Goal: Information Seeking & Learning: Check status

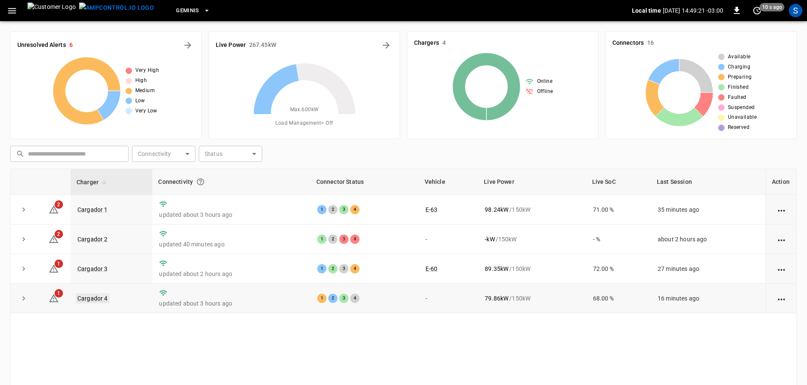
click at [96, 299] on link "Cargador 4" at bounding box center [93, 299] width 34 height 10
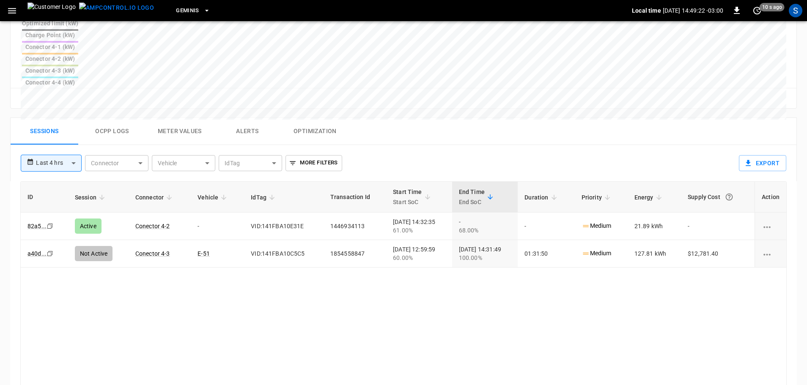
scroll to position [381, 0]
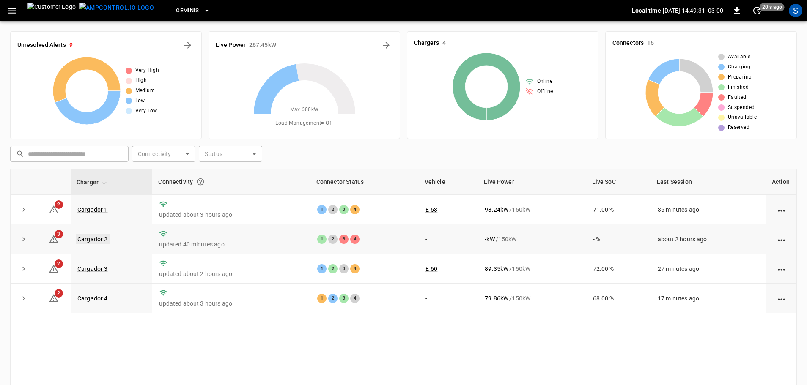
click at [85, 240] on link "Cargador 2" at bounding box center [93, 239] width 34 height 10
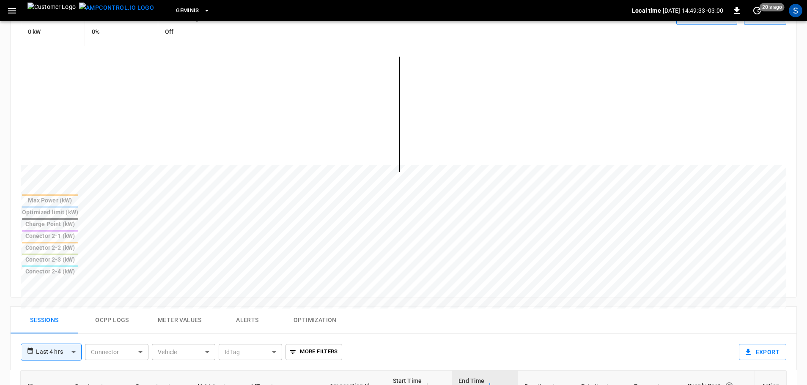
scroll to position [211, 0]
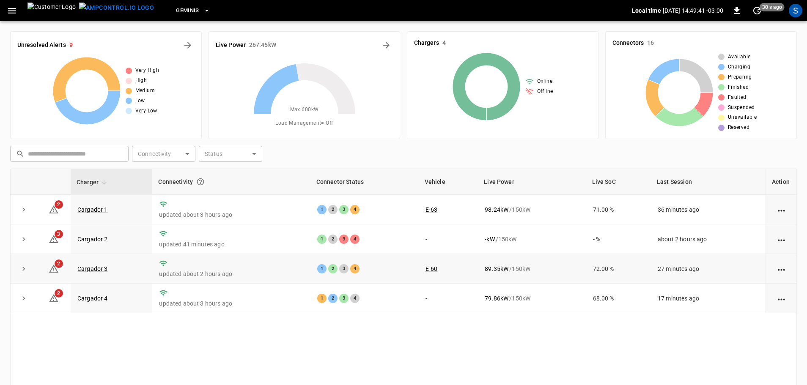
click at [96, 278] on td "Cargador 3" at bounding box center [112, 269] width 82 height 30
click at [93, 274] on link "Cargador 3" at bounding box center [93, 269] width 34 height 10
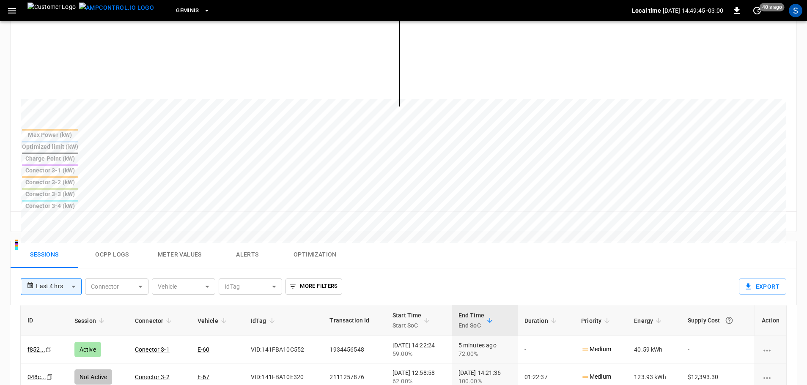
scroll to position [254, 0]
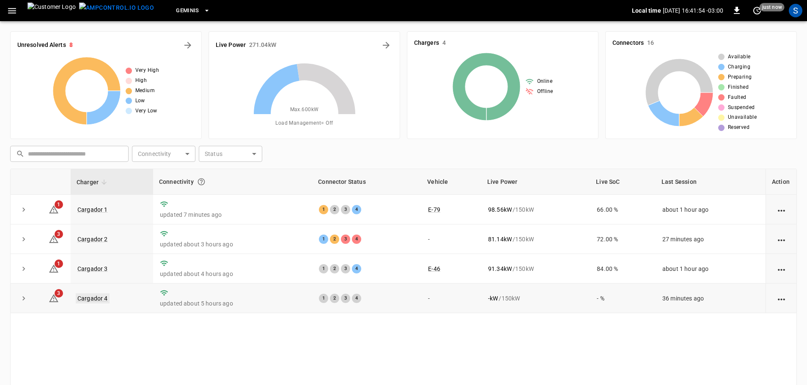
click at [88, 299] on link "Cargador 4" at bounding box center [93, 299] width 34 height 10
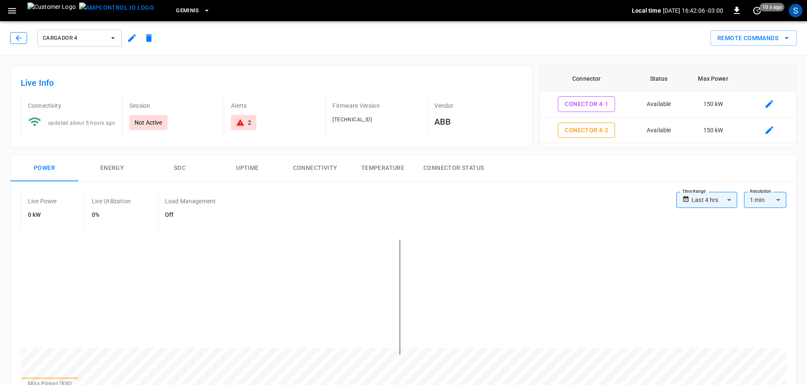
click at [19, 38] on icon "button" at bounding box center [18, 38] width 8 height 8
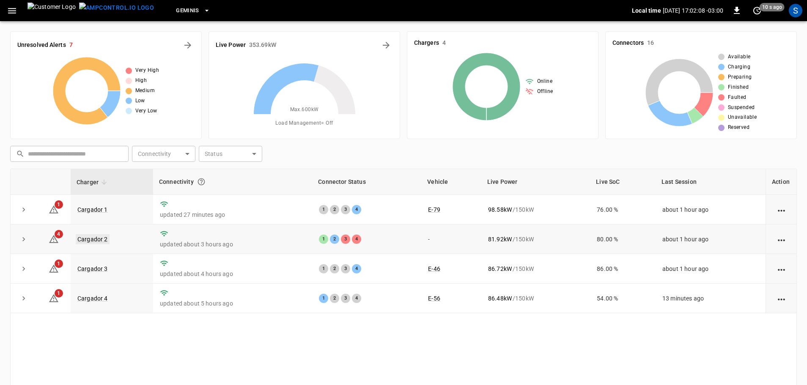
click at [98, 237] on link "Cargador 2" at bounding box center [93, 239] width 34 height 10
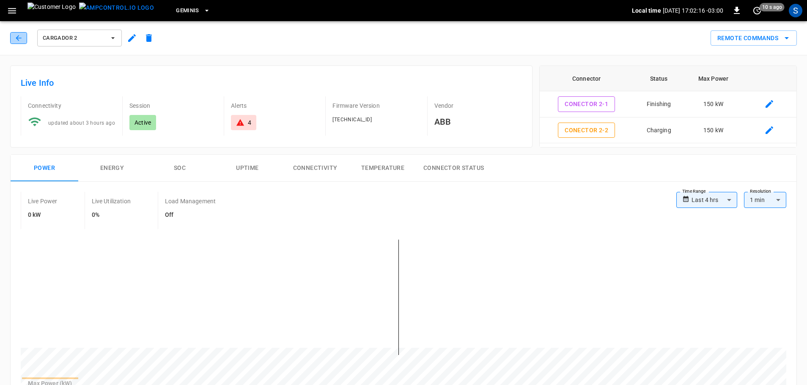
click at [20, 38] on icon "button" at bounding box center [18, 38] width 8 height 8
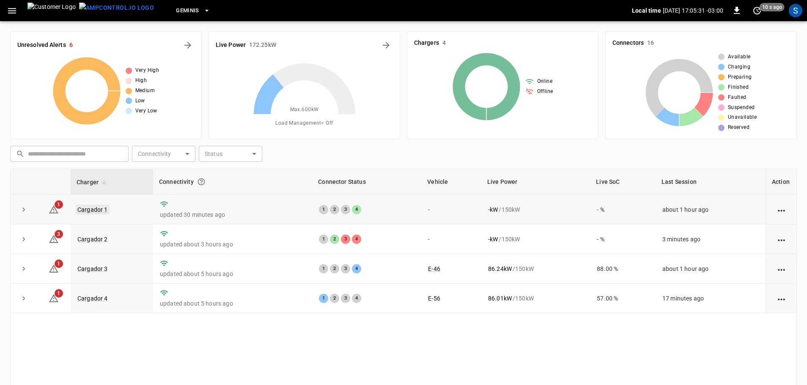
click at [97, 211] on link "Cargador 1" at bounding box center [93, 210] width 34 height 10
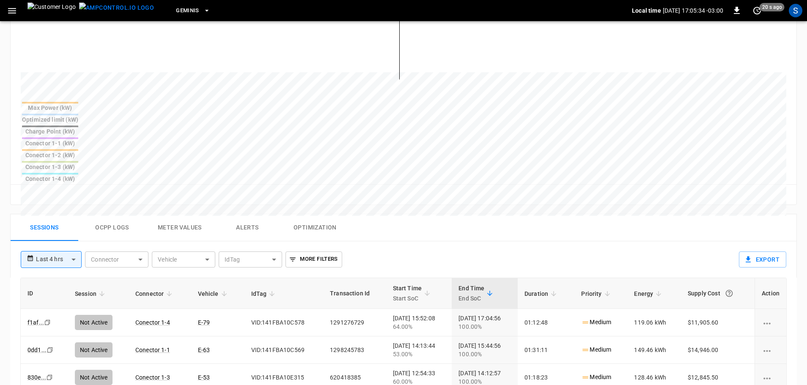
scroll to position [296, 0]
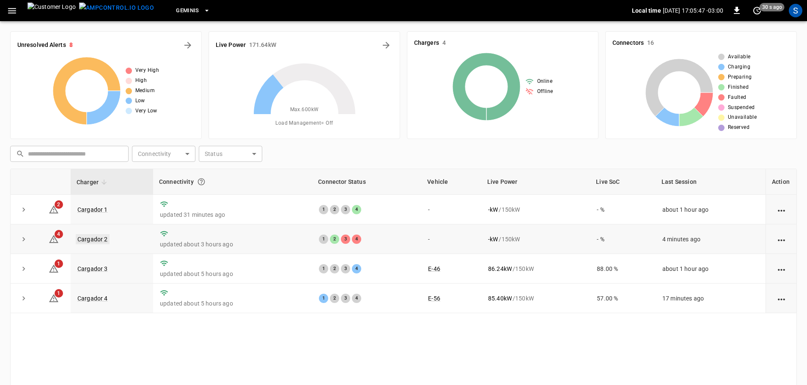
click at [91, 241] on link "Cargador 2" at bounding box center [93, 239] width 34 height 10
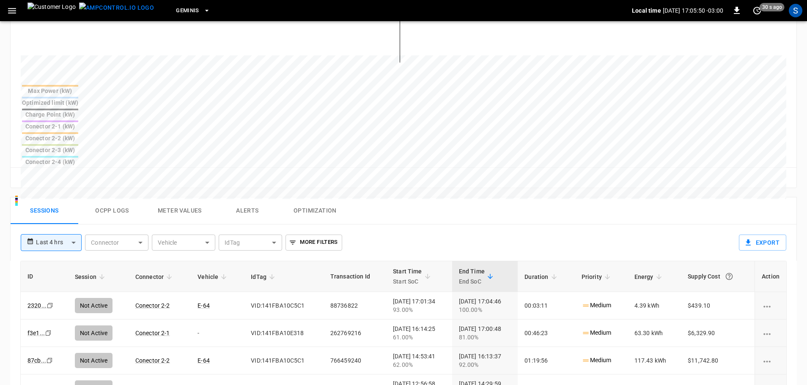
scroll to position [296, 0]
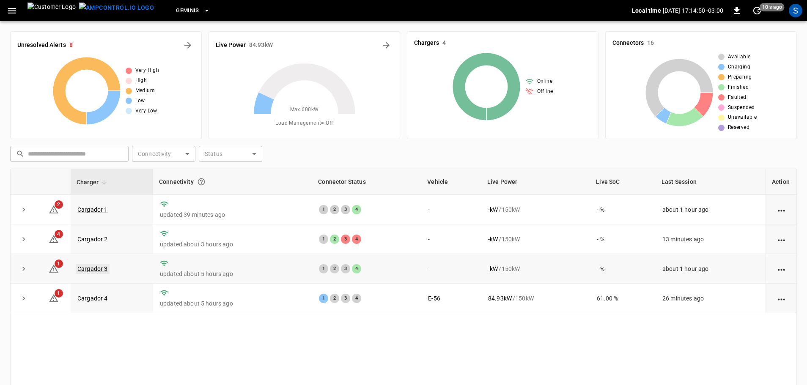
click at [91, 269] on link "Cargador 3" at bounding box center [93, 269] width 34 height 10
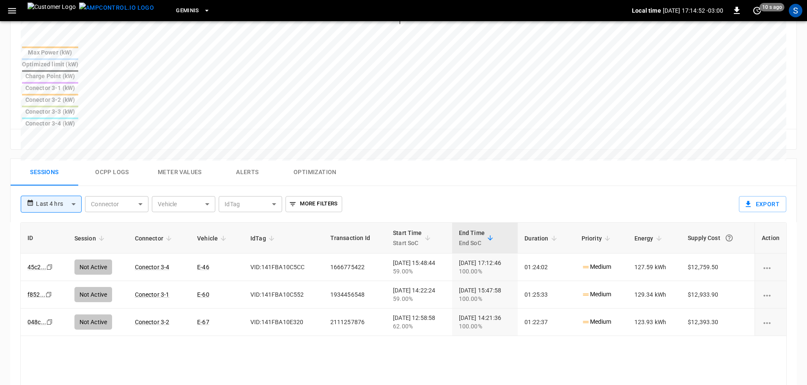
scroll to position [338, 0]
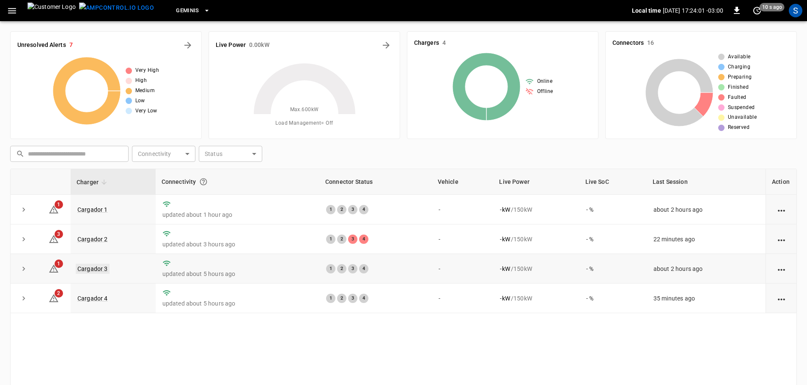
click at [84, 271] on link "Cargador 3" at bounding box center [93, 269] width 34 height 10
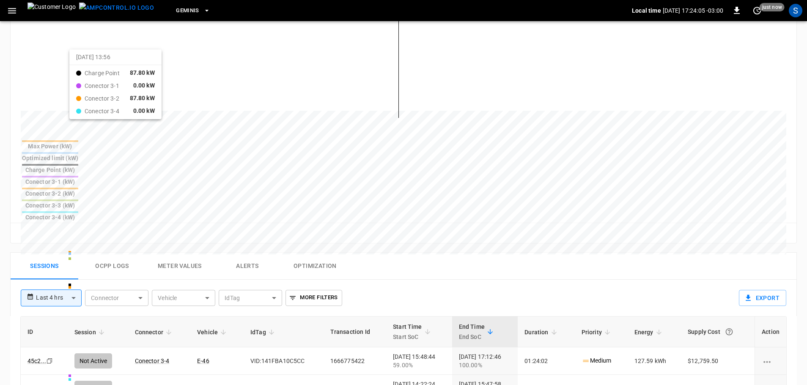
scroll to position [26, 0]
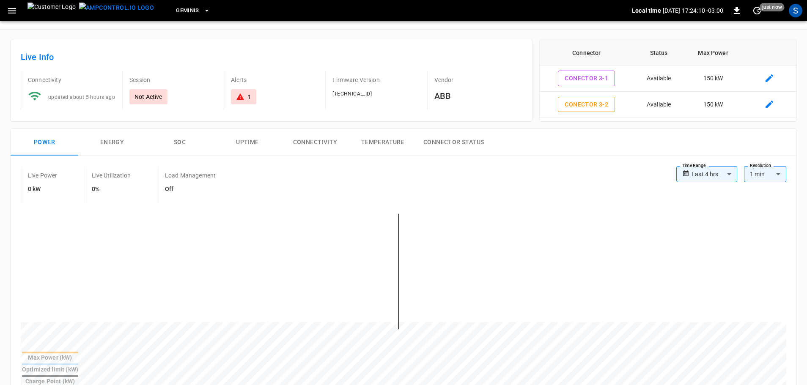
drag, startPoint x: 139, startPoint y: 115, endPoint x: 147, endPoint y: 115, distance: 8.5
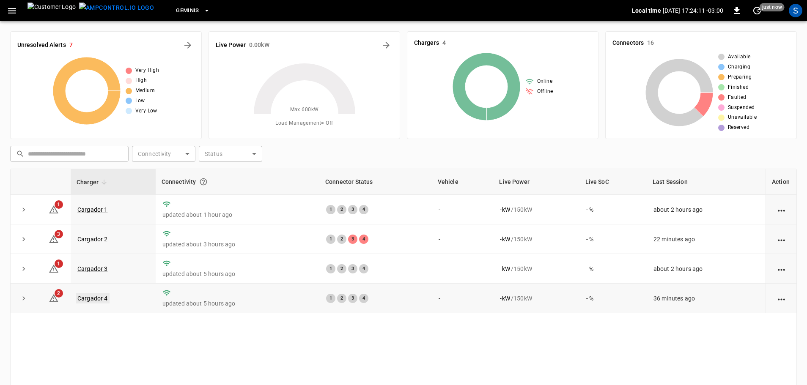
click at [89, 302] on link "Cargador 4" at bounding box center [93, 299] width 34 height 10
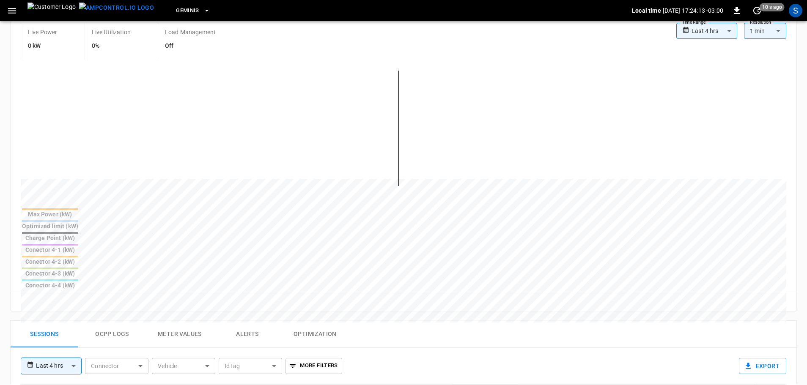
scroll to position [254, 0]
